Goal: Task Accomplishment & Management: Use online tool/utility

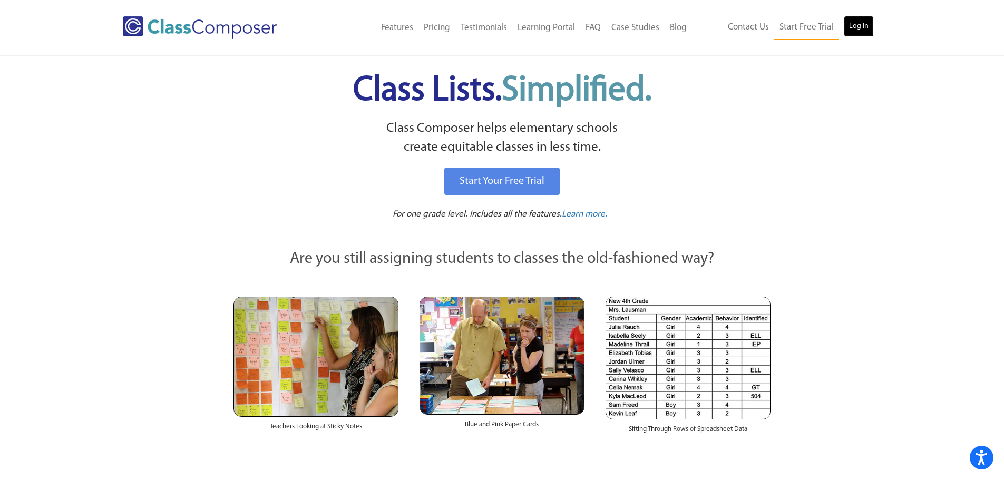
click at [861, 29] on link "Log In" at bounding box center [859, 26] width 30 height 21
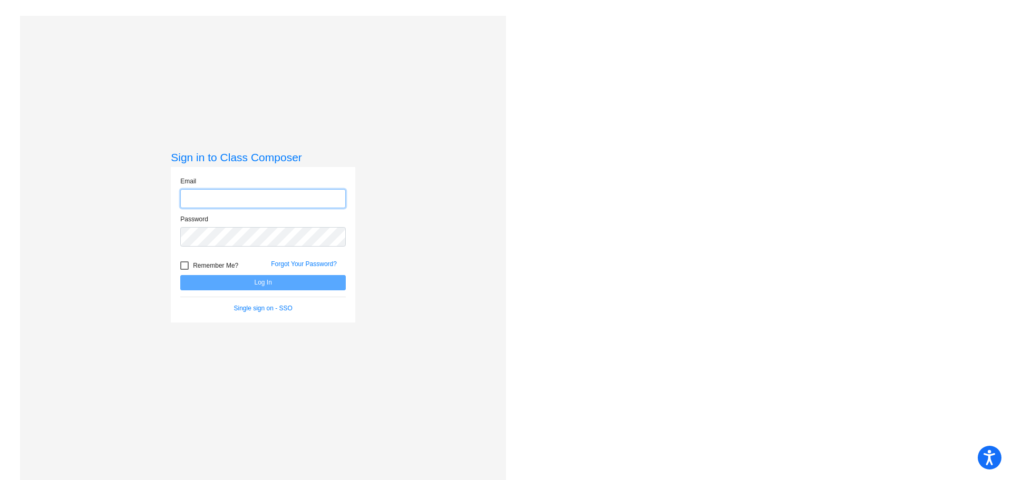
type input "[EMAIL_ADDRESS][DOMAIN_NAME]"
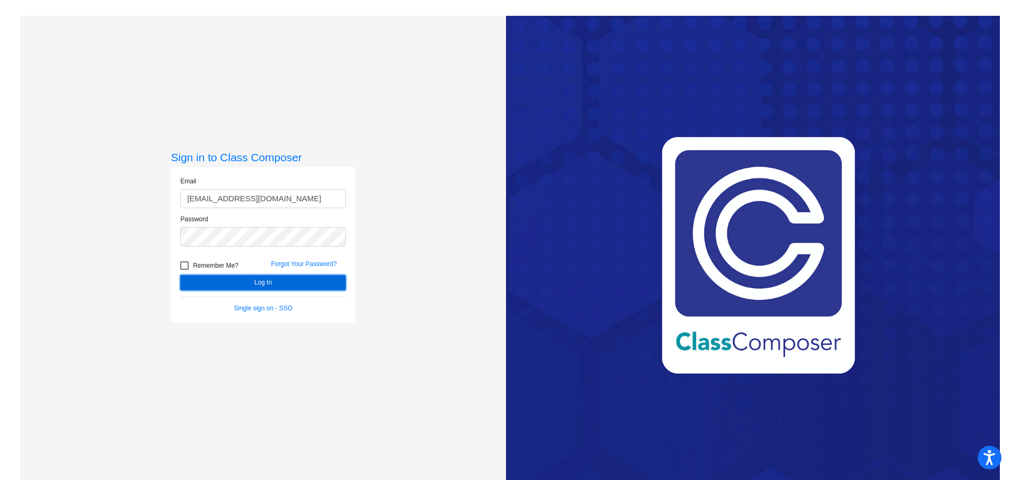
click at [319, 281] on button "Log In" at bounding box center [262, 282] width 165 height 15
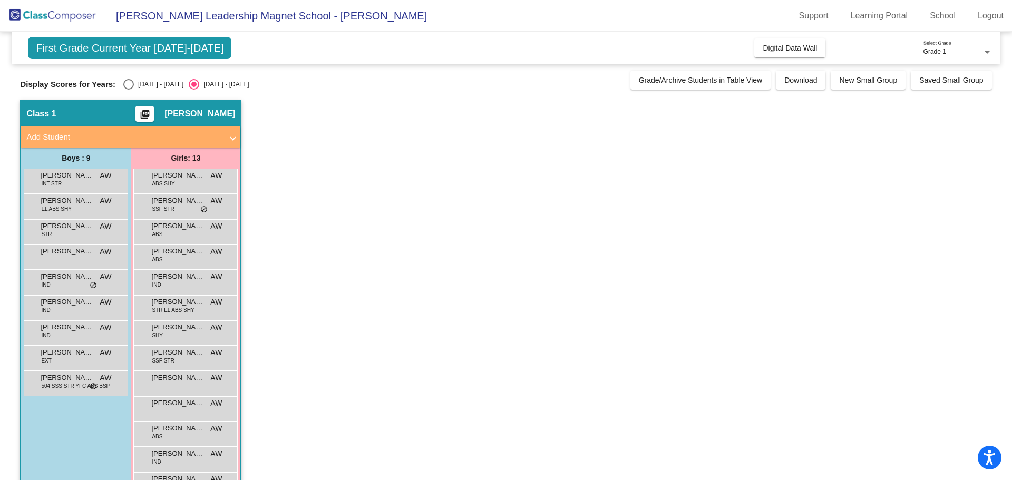
click at [132, 85] on div "Select an option" at bounding box center [128, 84] width 11 height 11
click at [129, 90] on input "2024 - 2025" at bounding box center [128, 90] width 1 height 1
radio input "true"
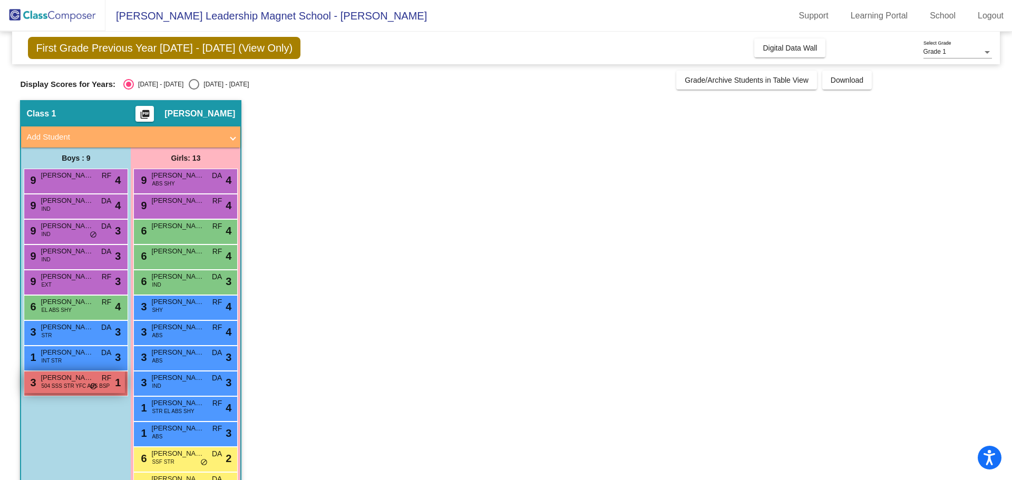
click at [75, 378] on span "Samuel Green" at bounding box center [67, 378] width 53 height 11
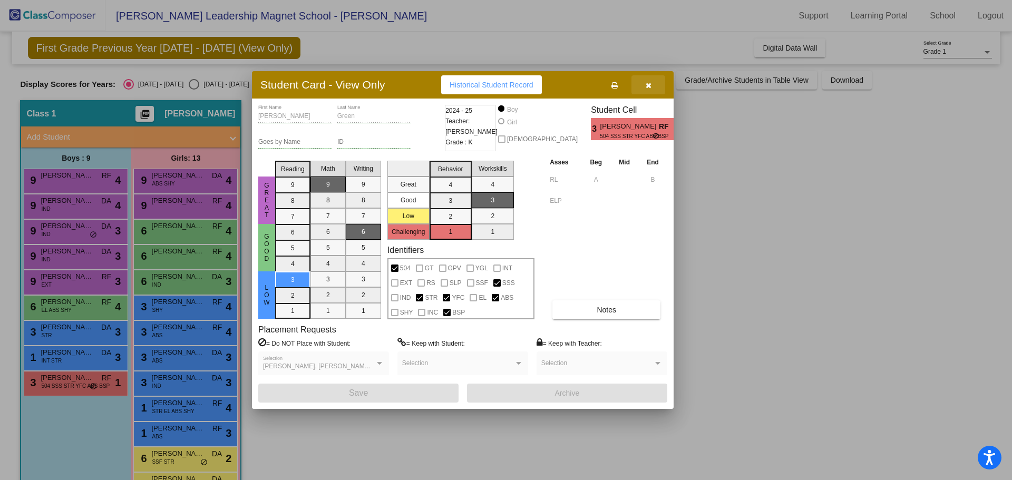
click at [647, 87] on icon "button" at bounding box center [648, 85] width 6 height 7
